Goal: Task Accomplishment & Management: Use online tool/utility

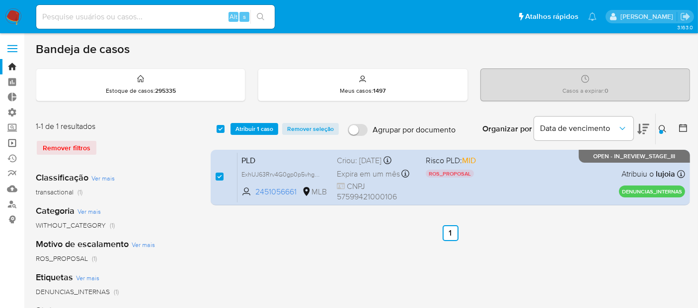
click at [11, 141] on link "Operações em massa" at bounding box center [59, 143] width 118 height 15
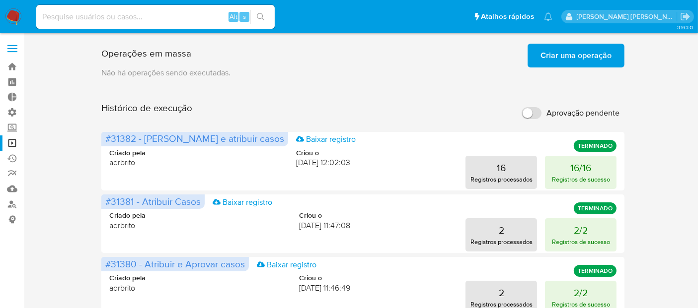
click at [566, 55] on span "Criar uma operação" at bounding box center [575, 56] width 71 height 22
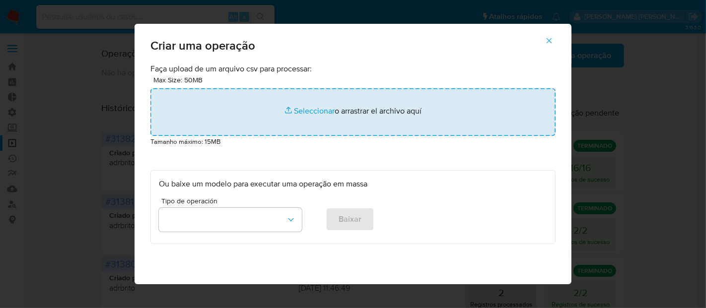
click at [318, 114] on input "file" at bounding box center [353, 112] width 405 height 48
type input "C:\fakepath\ASSIGN_AND_CLOSE_CASE (4).csv"
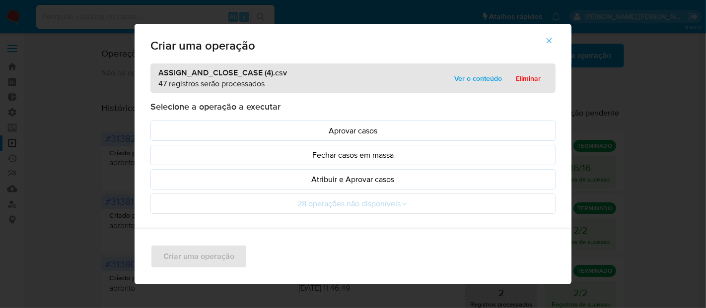
click at [482, 78] on span "Ver o conteúdo" at bounding box center [479, 79] width 48 height 14
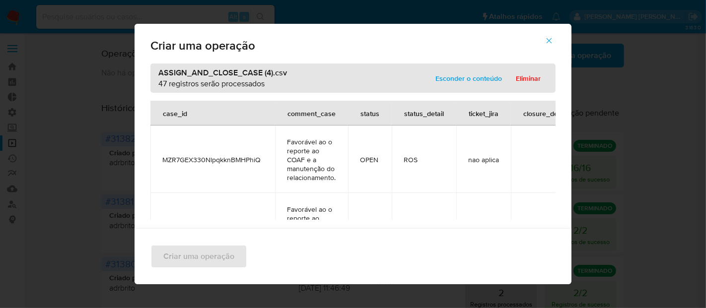
click at [554, 38] on icon "button" at bounding box center [549, 40] width 9 height 9
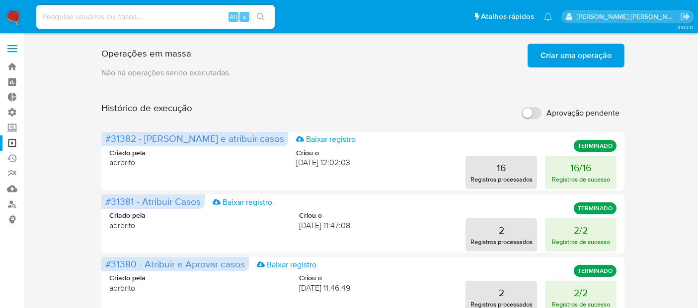
click at [576, 62] on span "Criar uma operação" at bounding box center [575, 56] width 71 height 22
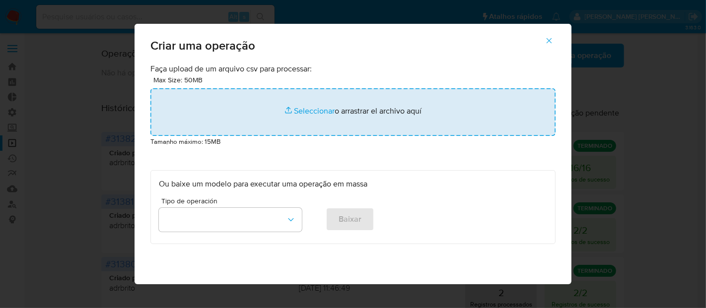
click at [303, 112] on input "file" at bounding box center [353, 112] width 405 height 48
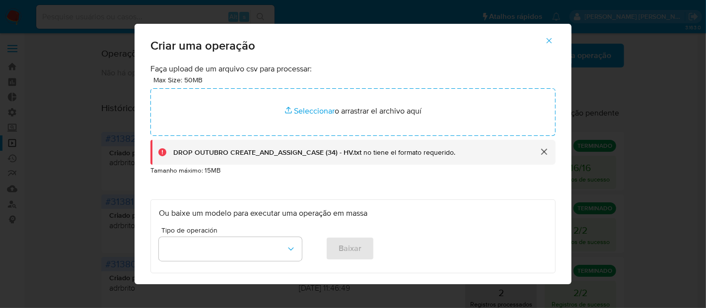
click at [558, 40] on button "button" at bounding box center [549, 41] width 35 height 24
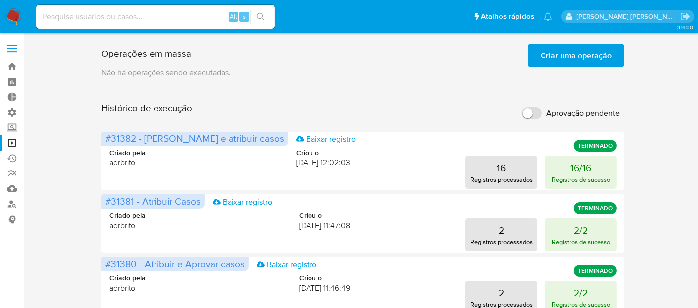
click at [564, 62] on span "Criar uma operação" at bounding box center [575, 56] width 71 height 22
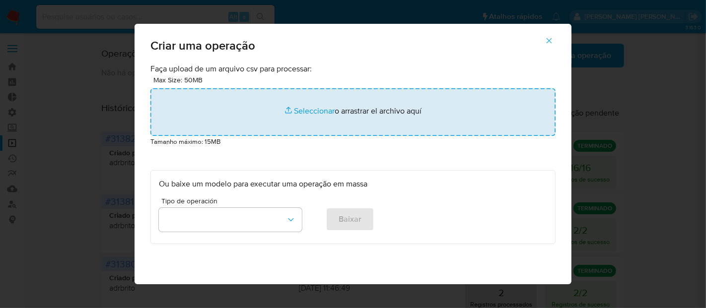
click at [307, 110] on input "file" at bounding box center [353, 112] width 405 height 48
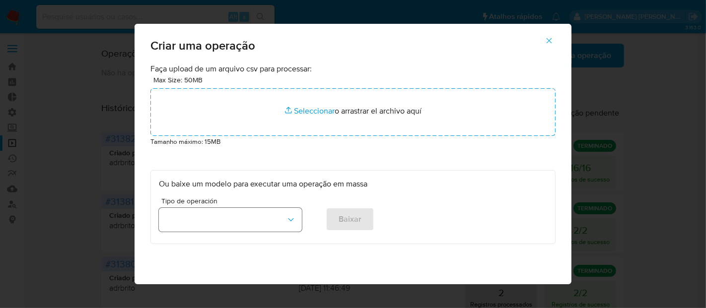
click at [274, 221] on button "button" at bounding box center [230, 220] width 143 height 24
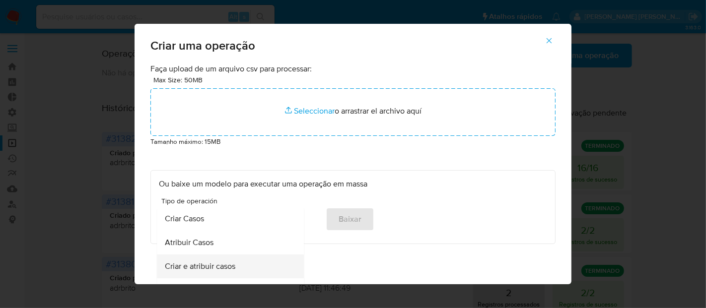
click at [260, 266] on div "Criar e atribuir casos" at bounding box center [227, 267] width 125 height 24
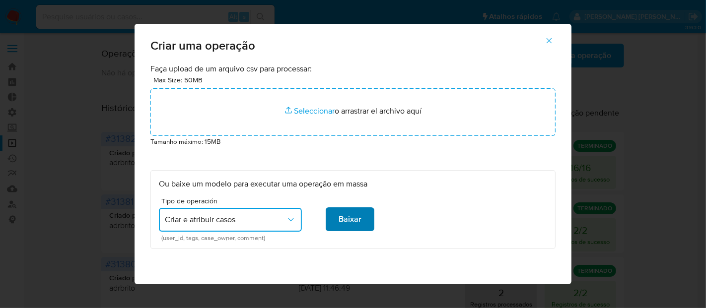
click at [355, 222] on span "Baixar" at bounding box center [350, 220] width 23 height 22
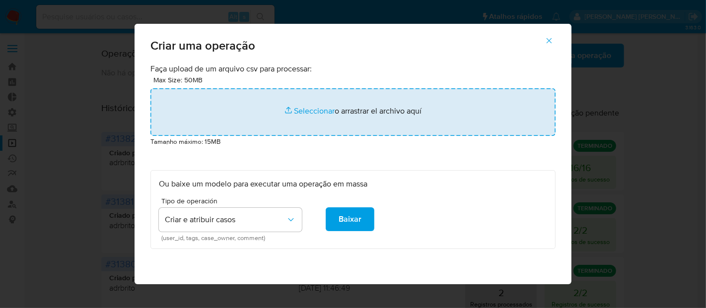
click at [310, 111] on input "file" at bounding box center [353, 112] width 405 height 48
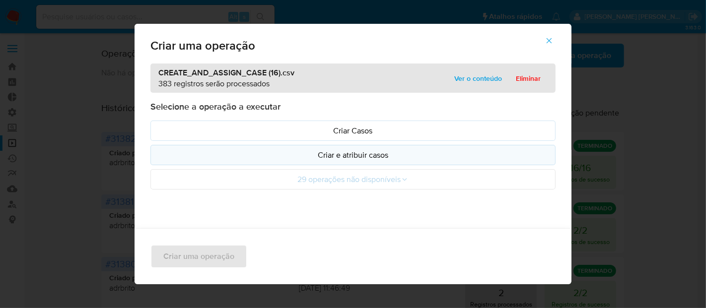
drag, startPoint x: 310, startPoint y: 111, endPoint x: 266, endPoint y: 155, distance: 62.5
click at [266, 155] on p "Criar e atribuir casos" at bounding box center [353, 155] width 388 height 11
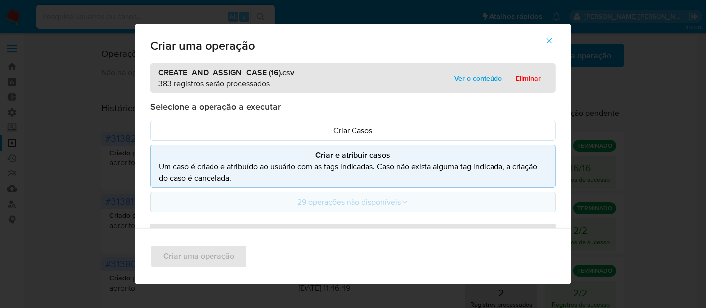
click at [408, 205] on button "29 operações não disponíveis" at bounding box center [353, 202] width 405 height 20
click at [401, 201] on icon at bounding box center [405, 203] width 8 height 8
click at [403, 201] on icon at bounding box center [405, 202] width 4 height 2
click at [398, 174] on p "Um caso é criado e atribuído ao usuário com as tags indicadas. Caso não exista …" at bounding box center [353, 172] width 388 height 23
click at [455, 75] on span "Ver o conteúdo" at bounding box center [479, 79] width 48 height 14
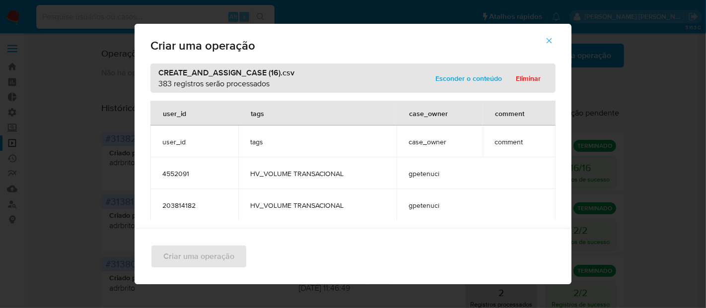
click at [554, 39] on icon "button" at bounding box center [549, 40] width 9 height 9
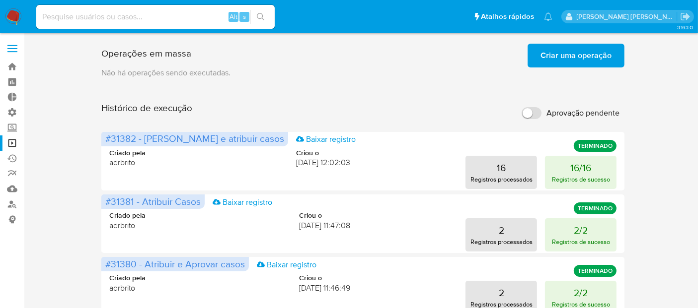
click at [596, 52] on span "Criar uma operação" at bounding box center [575, 56] width 71 height 22
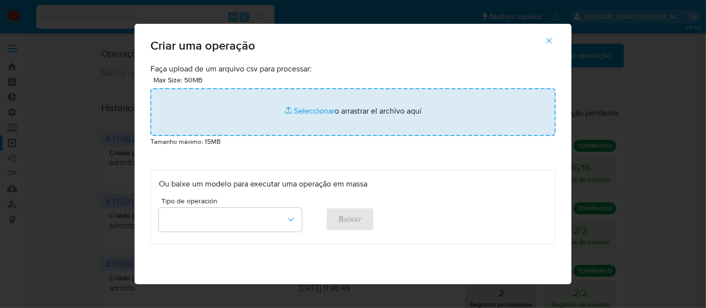
click at [311, 110] on input "file" at bounding box center [353, 112] width 405 height 48
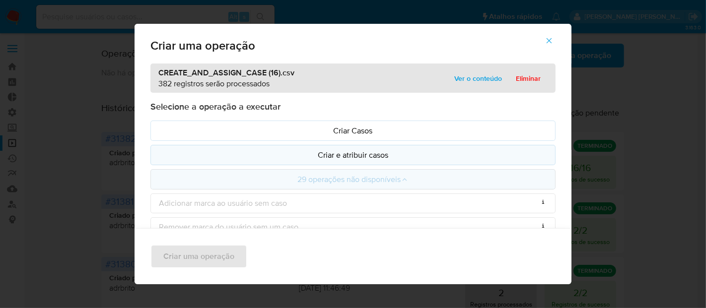
click at [258, 151] on p "Criar e atribuir casos" at bounding box center [353, 155] width 388 height 11
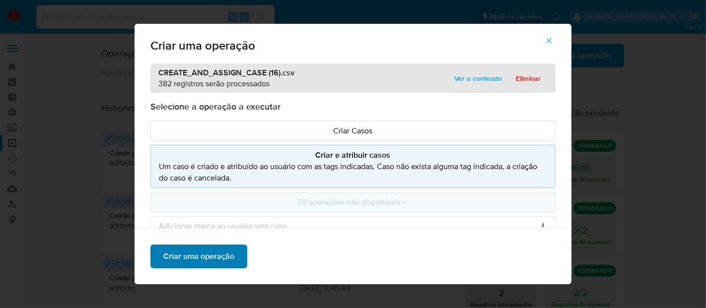
click at [220, 258] on span "Criar uma operação" at bounding box center [198, 257] width 71 height 22
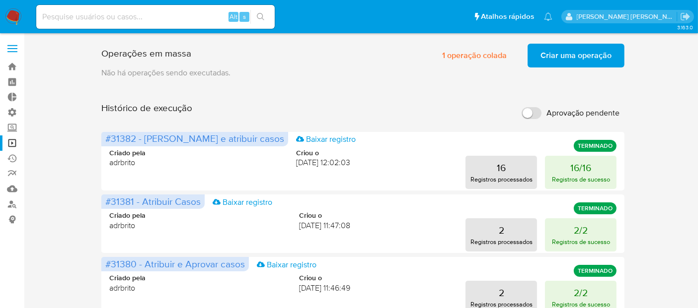
click at [586, 53] on span "Criar uma operação" at bounding box center [575, 56] width 71 height 22
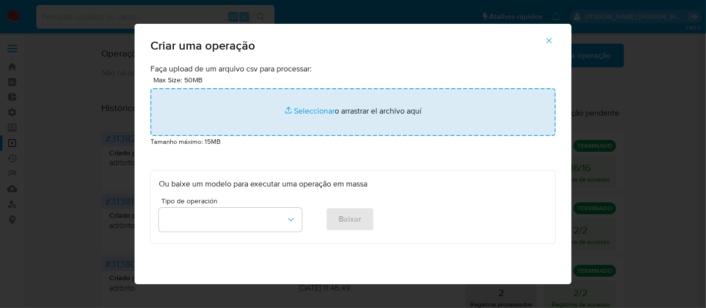
click at [318, 110] on input "file" at bounding box center [353, 112] width 405 height 48
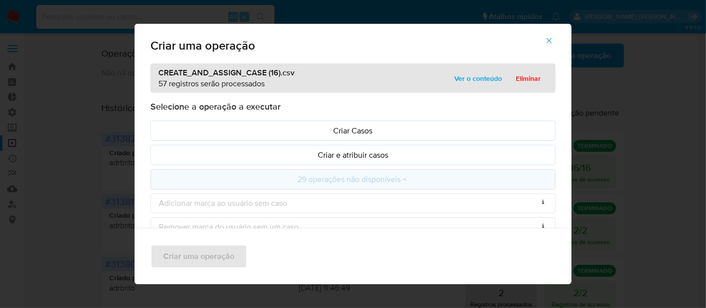
click at [260, 151] on p "Criar e atribuir casos" at bounding box center [353, 155] width 388 height 11
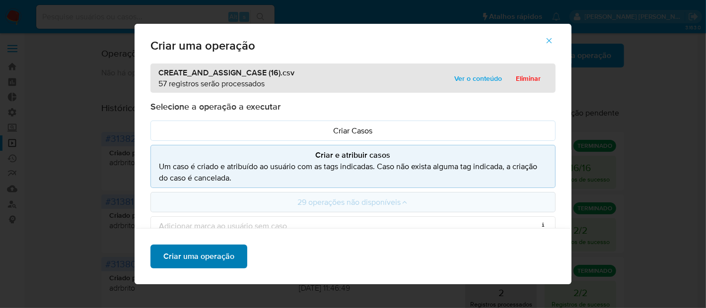
click at [223, 261] on span "Criar uma operação" at bounding box center [198, 257] width 71 height 22
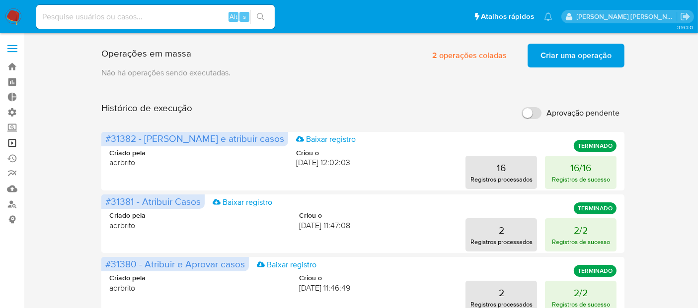
click at [17, 141] on link "Operações em massa" at bounding box center [59, 143] width 118 height 15
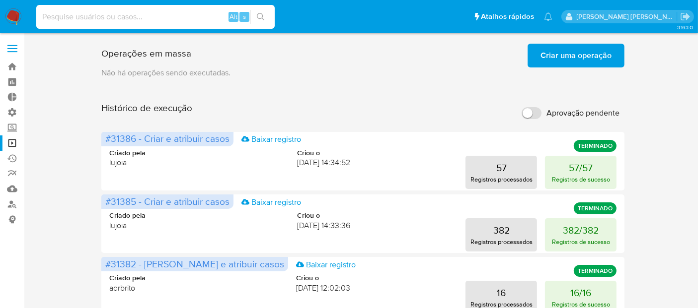
click at [70, 17] on input at bounding box center [155, 16] width 238 height 13
paste input "0XyKbdo5KIfIsM1bsMjq5CZy"
type input "0XyKbdo5KIfIsM1bsMjq5CZy"
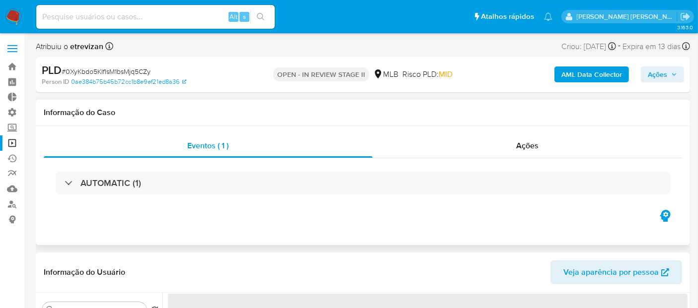
select select "10"
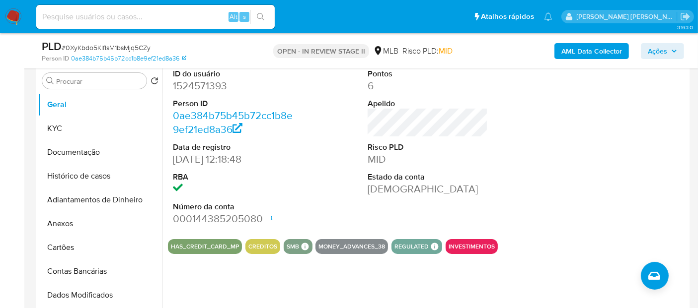
scroll to position [199, 0]
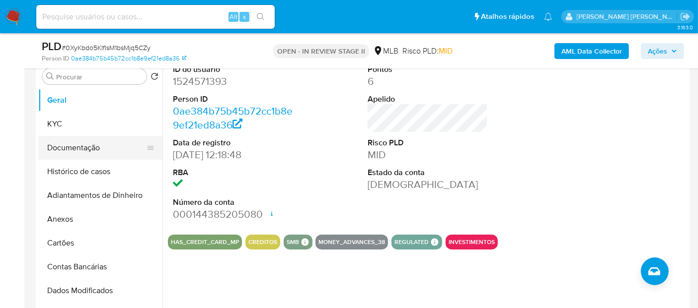
click at [72, 154] on button "Documentação" at bounding box center [96, 148] width 116 height 24
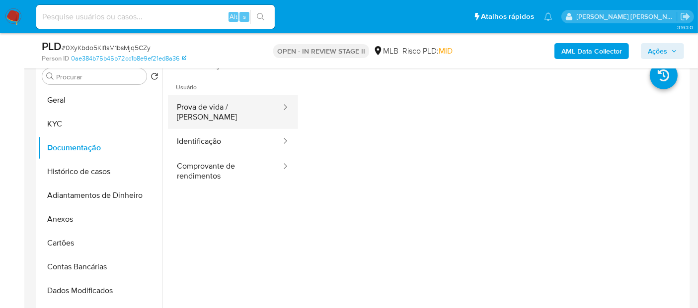
click at [210, 108] on button "Prova de vida / [PERSON_NAME]" at bounding box center [225, 112] width 114 height 34
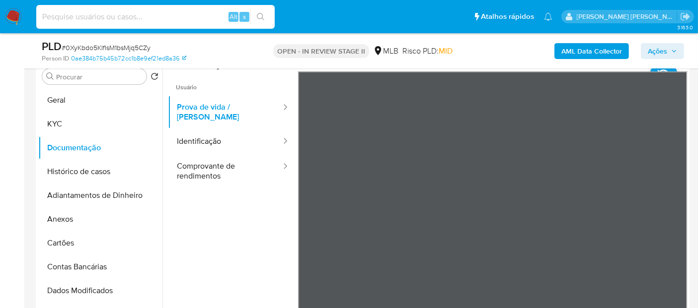
click at [206, 19] on input at bounding box center [155, 16] width 238 height 13
paste input "PADslLhEnFfic3qV4g2aKIHT"
type input "PADslLhEnFfic3qV4g2aKIHT"
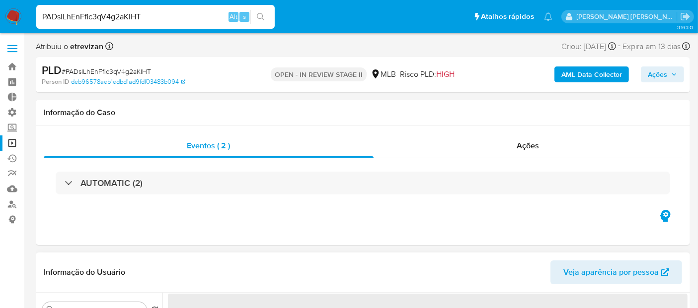
select select "10"
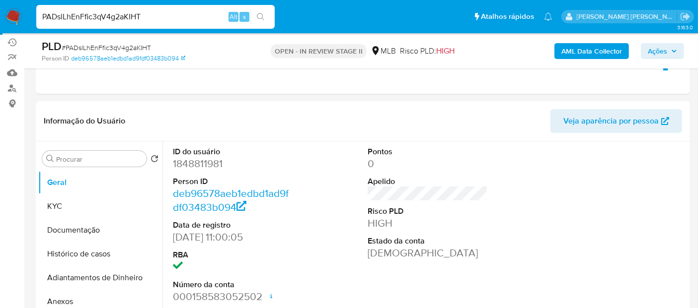
scroll to position [132, 0]
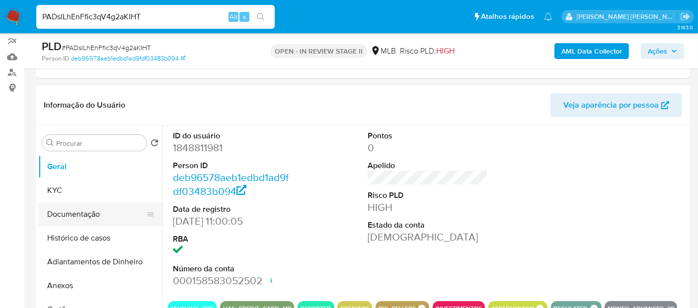
click at [98, 219] on button "Documentação" at bounding box center [96, 215] width 116 height 24
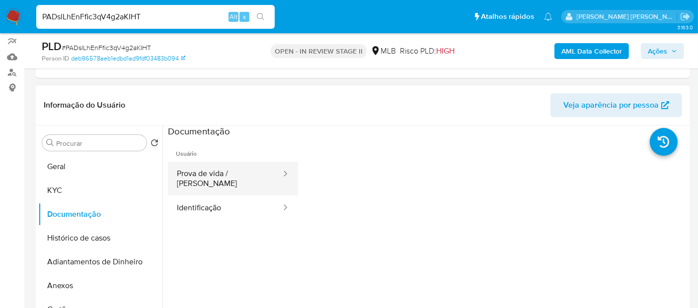
click at [247, 175] on button "Prova de vida / [PERSON_NAME]" at bounding box center [225, 179] width 114 height 34
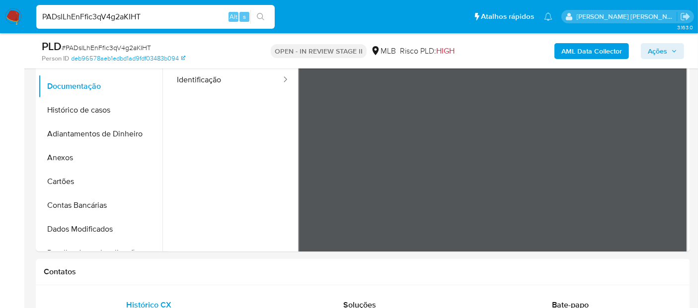
scroll to position [265, 0]
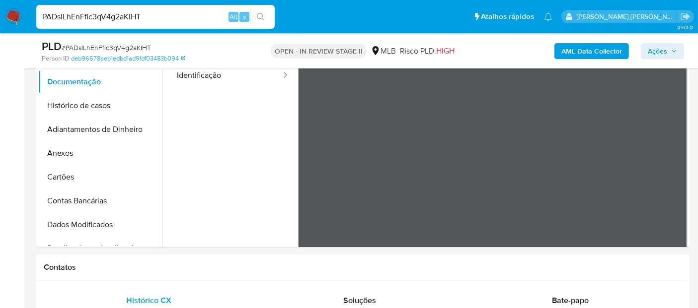
click at [187, 16] on input "PADslLhEnFfic3qV4g2aKIHT" at bounding box center [155, 16] width 238 height 13
paste input "pJbQzoq6zpj3uXoB7xeBJqq"
type input "pJbQzoq6zpj3uXoB7xeBJqqT"
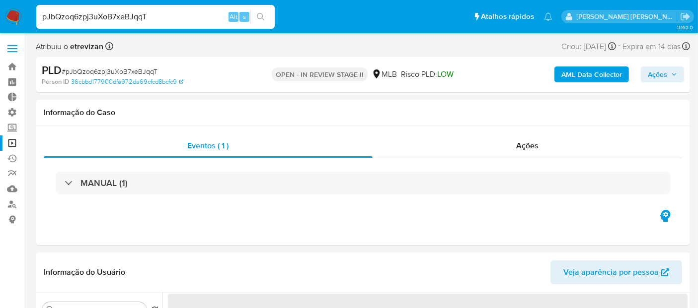
select select "10"
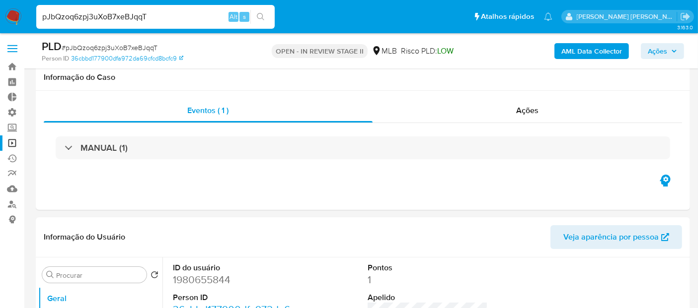
scroll to position [270, 0]
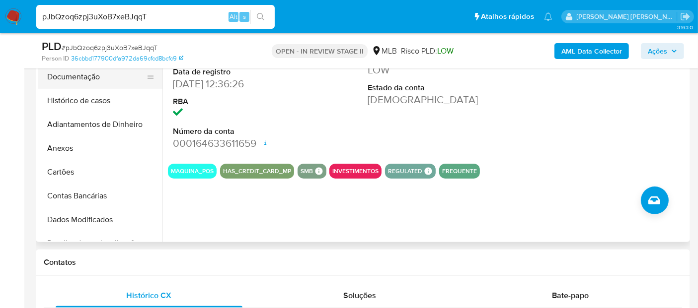
click at [94, 76] on button "Documentação" at bounding box center [96, 77] width 116 height 24
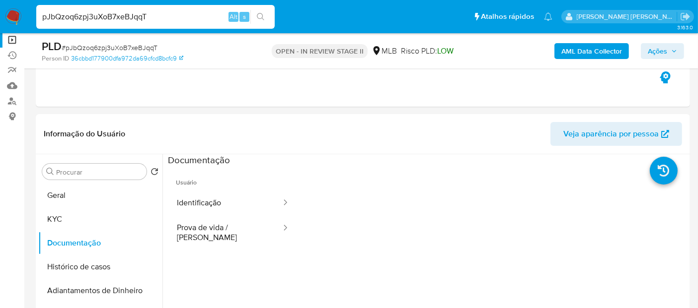
scroll to position [101, 0]
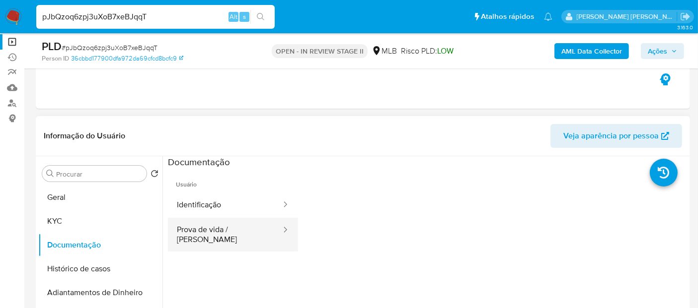
click at [236, 227] on button "Prova de vida / [PERSON_NAME]" at bounding box center [225, 235] width 114 height 34
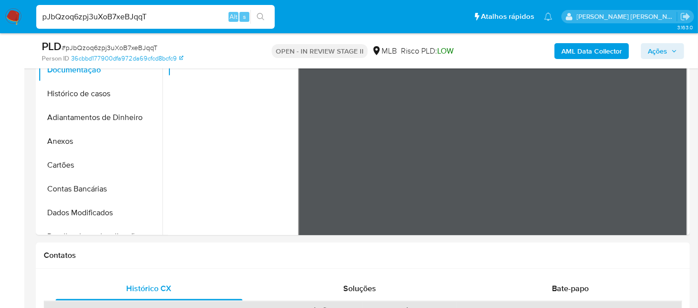
scroll to position [235, 0]
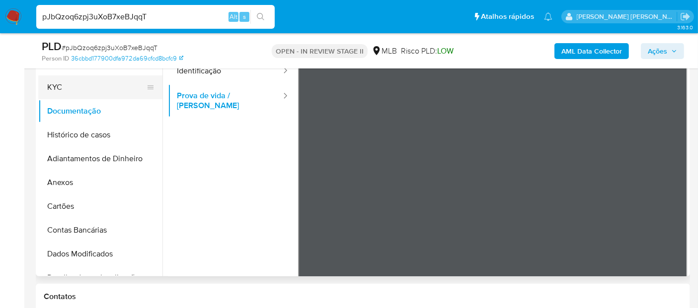
click at [95, 92] on button "KYC" at bounding box center [96, 88] width 116 height 24
